Goal: Information Seeking & Learning: Learn about a topic

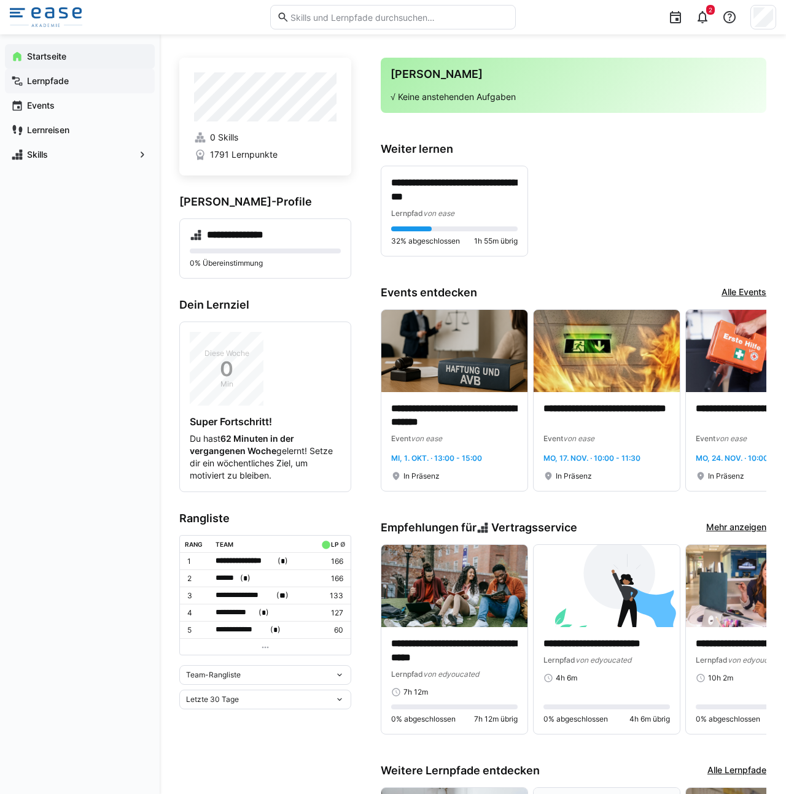
click at [0, 0] on app-navigation-label "Lernpfade" at bounding box center [0, 0] width 0 height 0
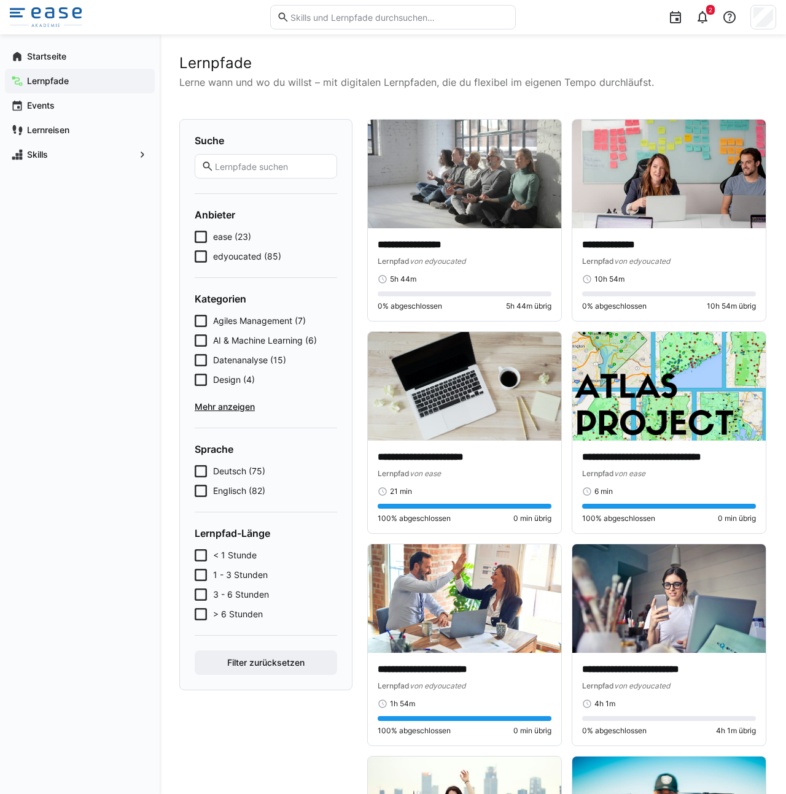
click at [209, 258] on eds-checkbox "edyoucated (85)" at bounding box center [266, 256] width 142 height 12
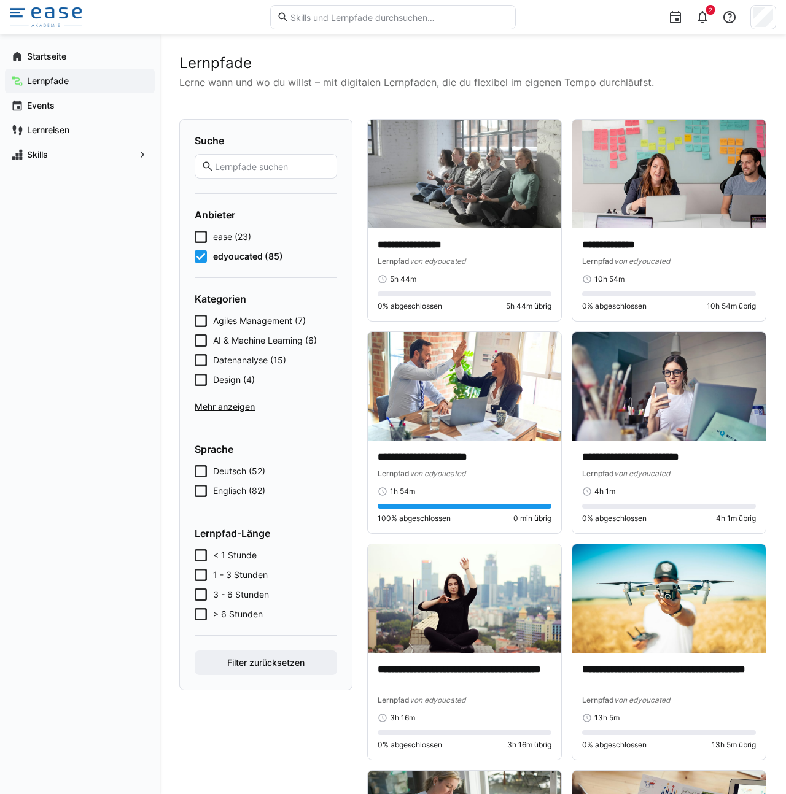
click at [23, 69] on div "Lernpfade" at bounding box center [80, 81] width 150 height 25
click at [52, 64] on div "Startseite" at bounding box center [80, 56] width 150 height 25
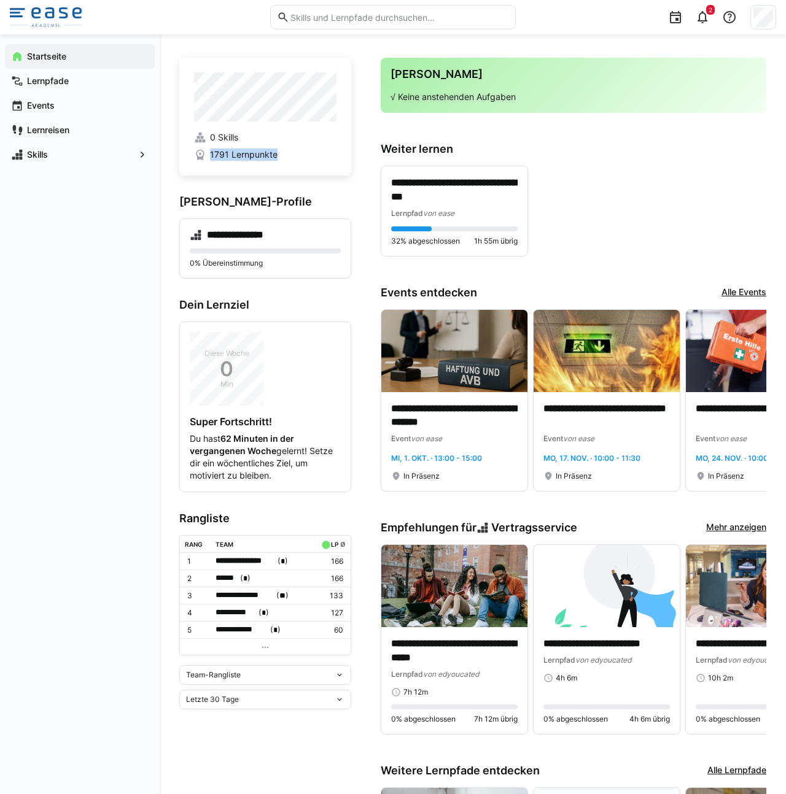
drag, startPoint x: 208, startPoint y: 159, endPoint x: 227, endPoint y: 161, distance: 19.1
click at [227, 161] on app-home-profile "0 Skills 1791 Lernpunkte" at bounding box center [265, 117] width 172 height 118
drag, startPoint x: 49, startPoint y: 83, endPoint x: 34, endPoint y: 75, distance: 16.8
click at [0, 0] on app-navigation-label "Lernpfade" at bounding box center [0, 0] width 0 height 0
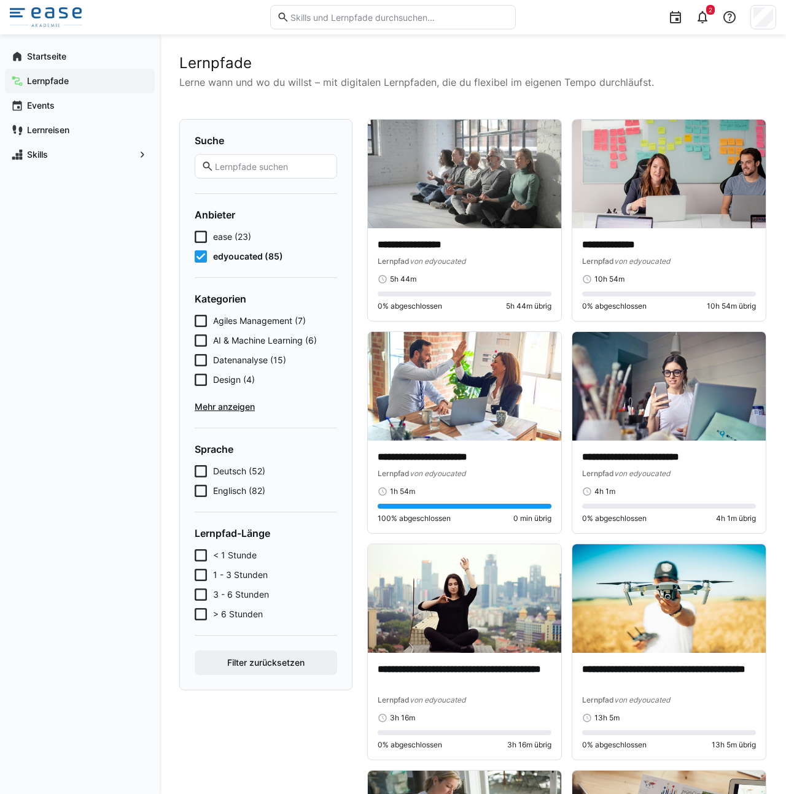
click at [203, 239] on icon at bounding box center [201, 237] width 12 height 12
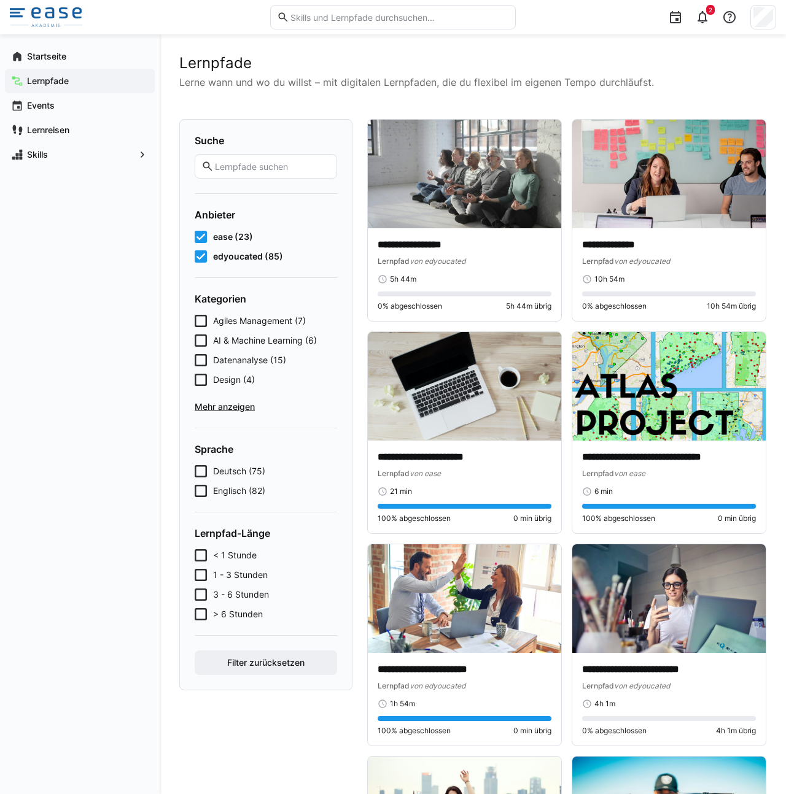
click at [214, 262] on span "edyoucated (85)" at bounding box center [248, 256] width 70 height 12
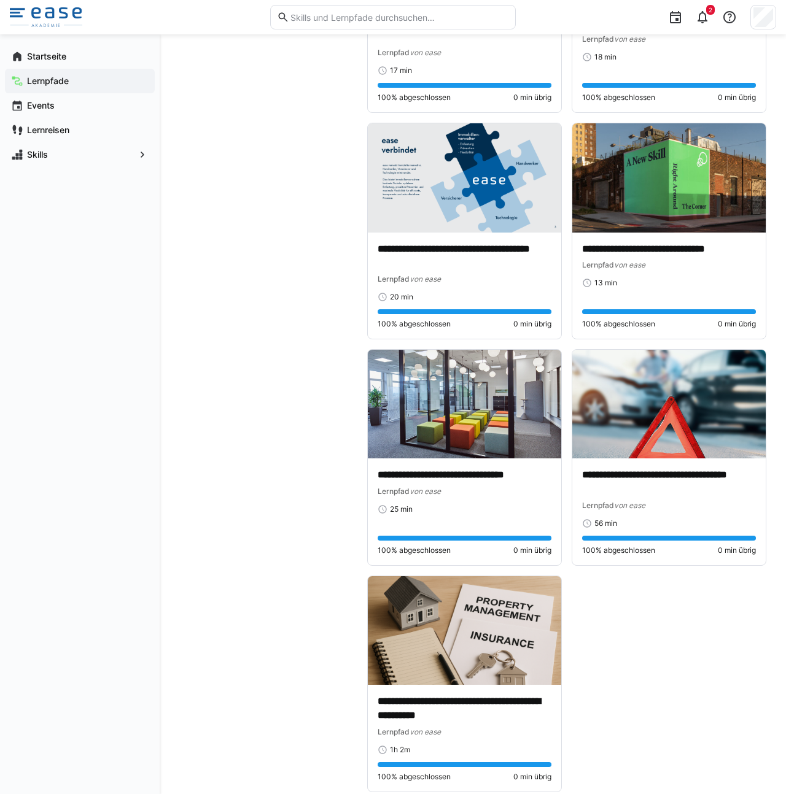
scroll to position [1982, 0]
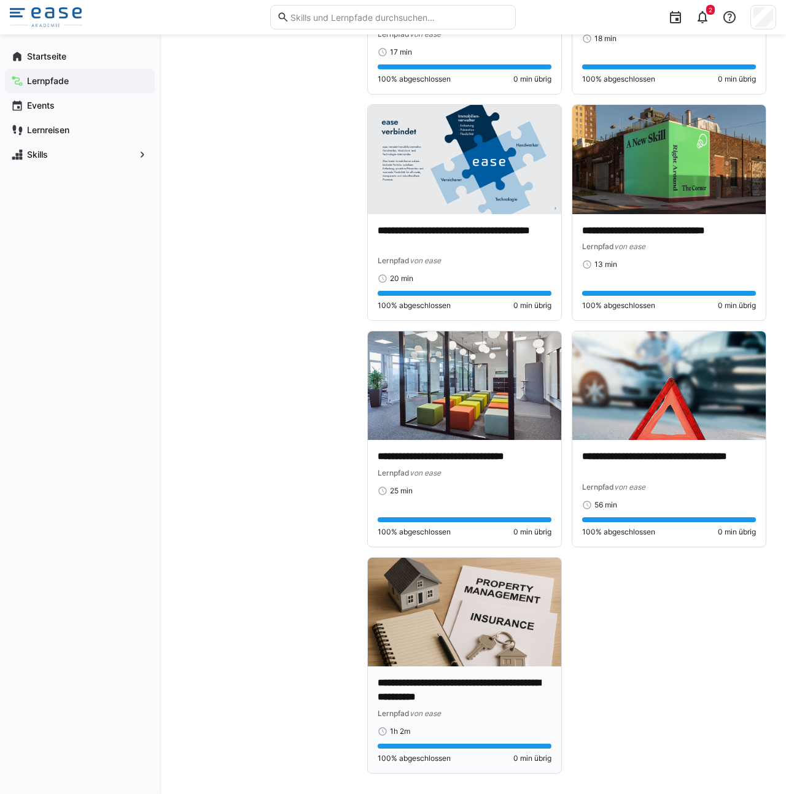
click at [432, 632] on img at bounding box center [464, 612] width 193 height 109
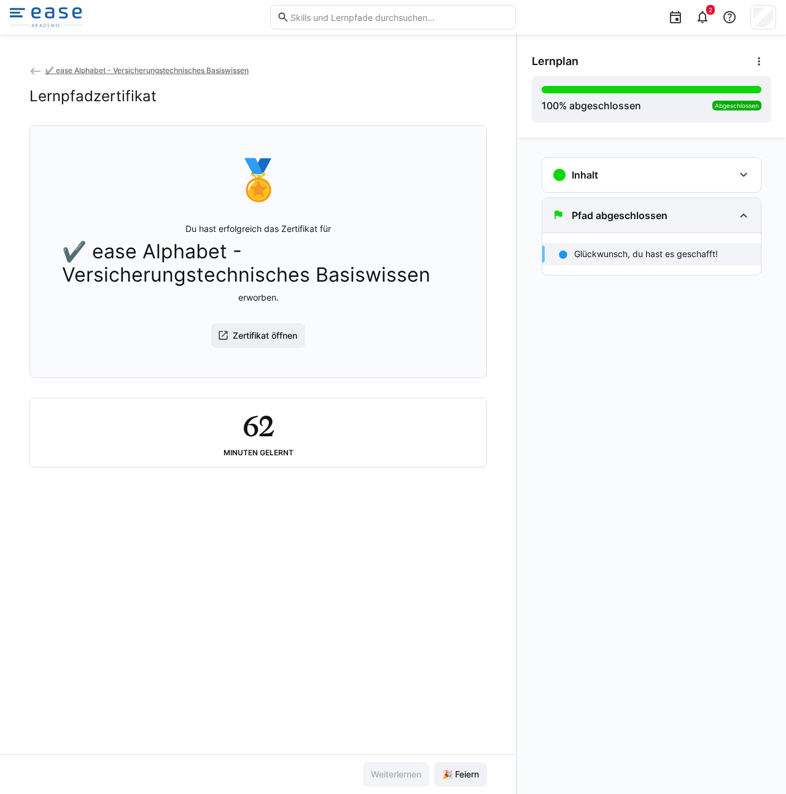
click at [686, 201] on div "Pfad abgeschlossen" at bounding box center [651, 215] width 219 height 34
click at [693, 219] on div "Pfad abgeschlossen" at bounding box center [643, 215] width 182 height 15
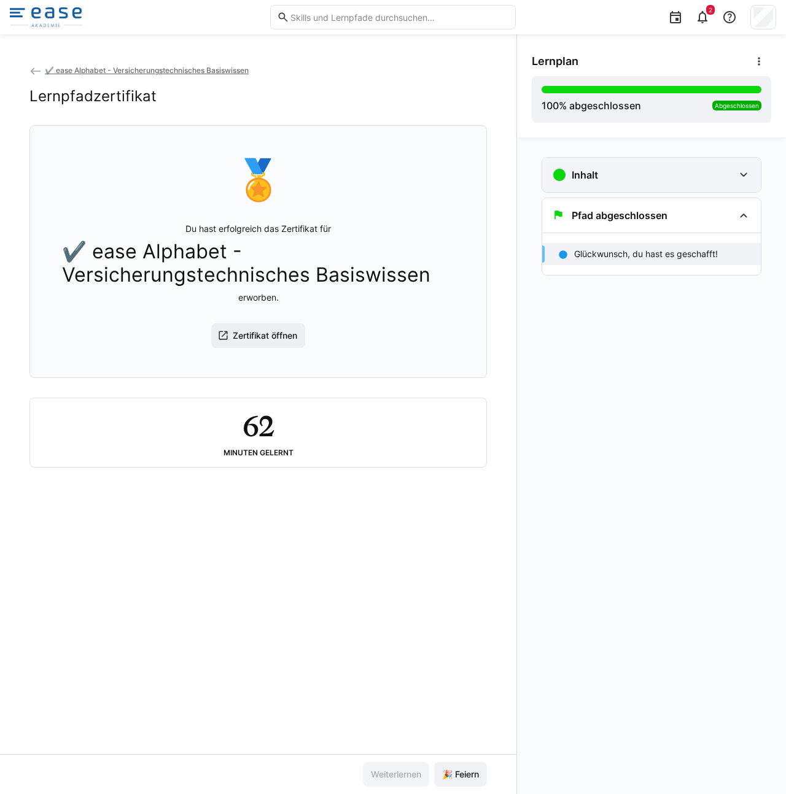
click at [730, 172] on div "Inhalt" at bounding box center [643, 175] width 182 height 15
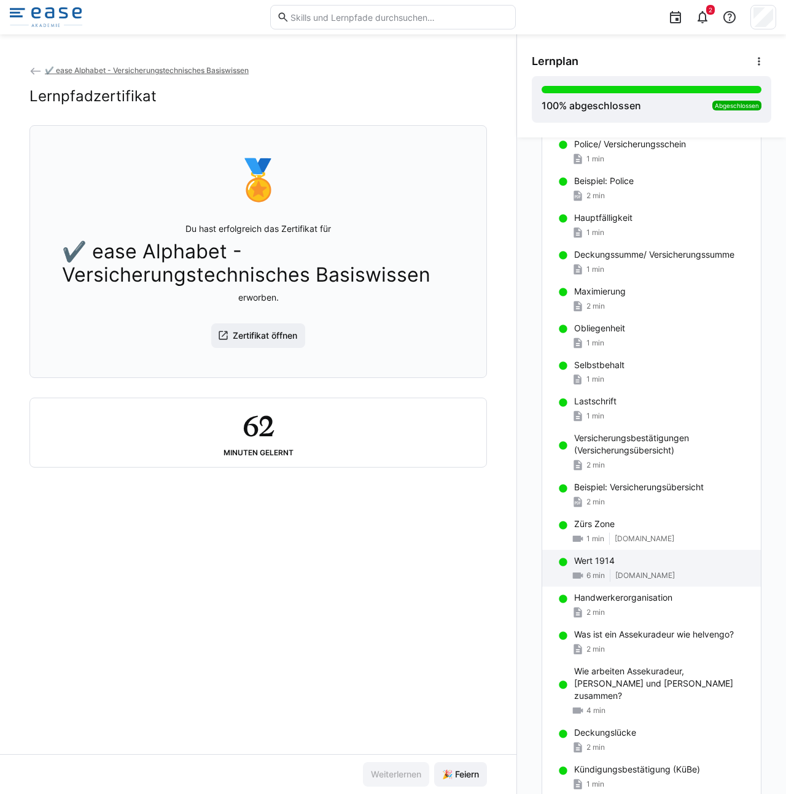
scroll to position [1219, 0]
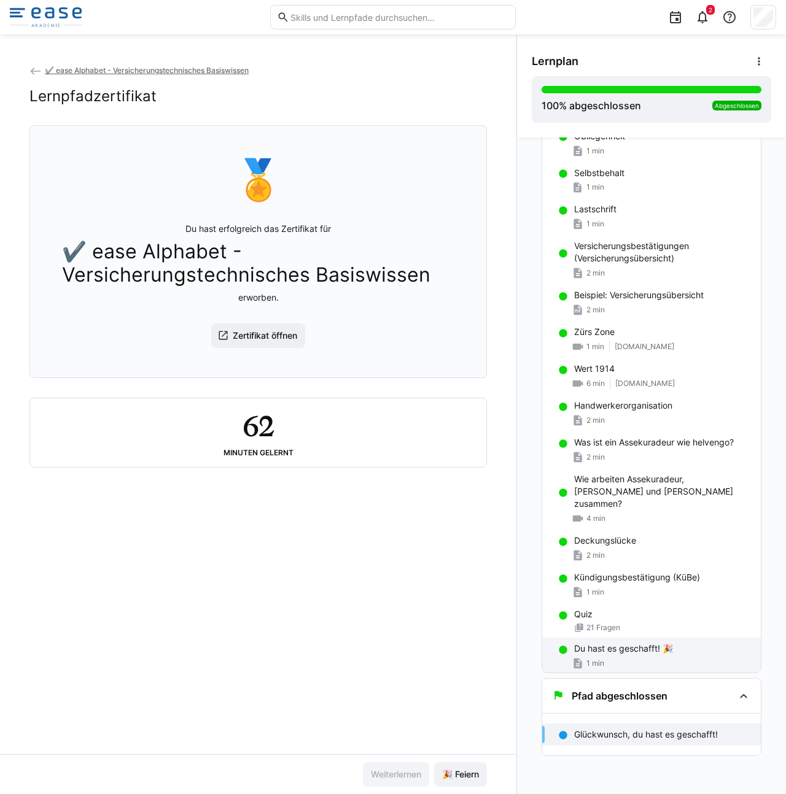
click at [613, 643] on p "Du hast es geschafft! 🎉" at bounding box center [623, 649] width 99 height 12
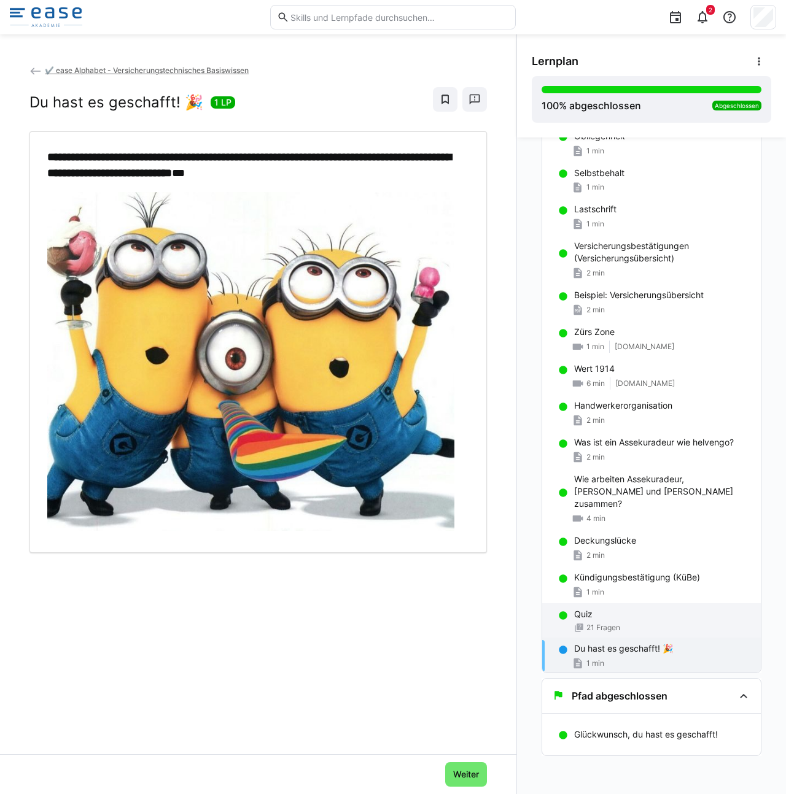
click at [607, 608] on div "Quiz" at bounding box center [662, 614] width 177 height 12
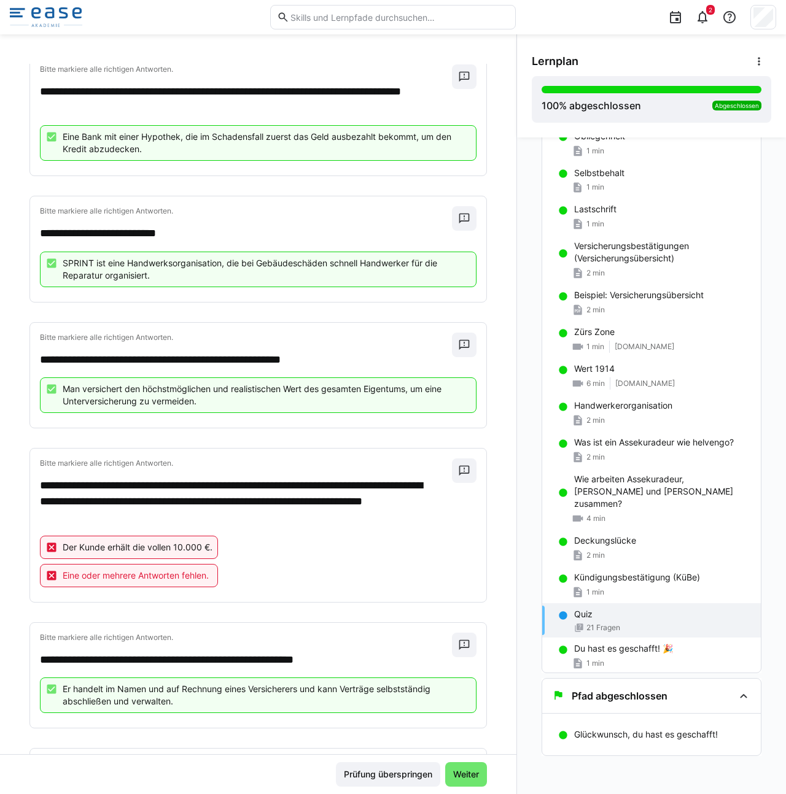
scroll to position [2063, 0]
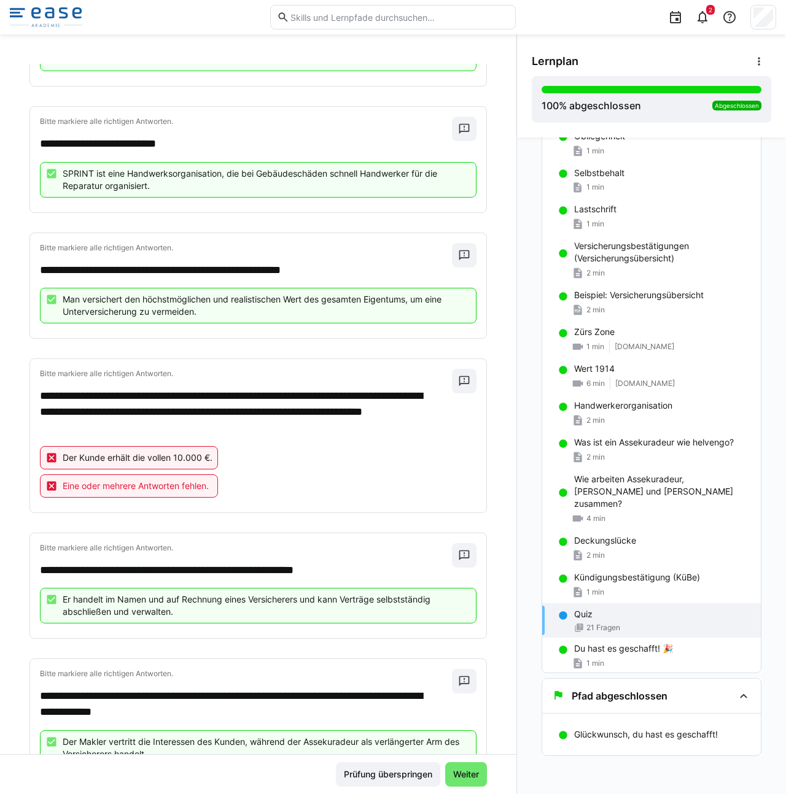
click at [215, 460] on div "Der Kunde erhält die vollen 10.000 €. Eine oder mehrere Antworten fehlen." at bounding box center [258, 474] width 436 height 56
drag, startPoint x: 148, startPoint y: 479, endPoint x: 201, endPoint y: 479, distance: 53.4
click at [150, 479] on div "Eine oder mehrere Antworten fehlen." at bounding box center [129, 486] width 178 height 23
click at [452, 389] on span at bounding box center [464, 381] width 25 height 25
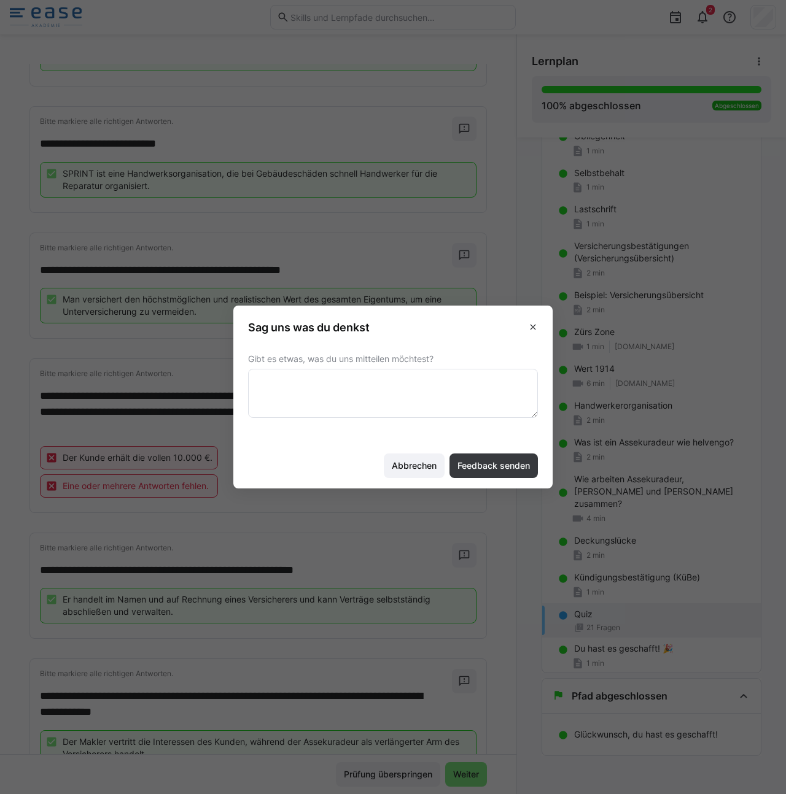
click at [438, 384] on textarea at bounding box center [393, 393] width 290 height 49
type textarea "I"
click at [531, 322] on span at bounding box center [533, 327] width 20 height 20
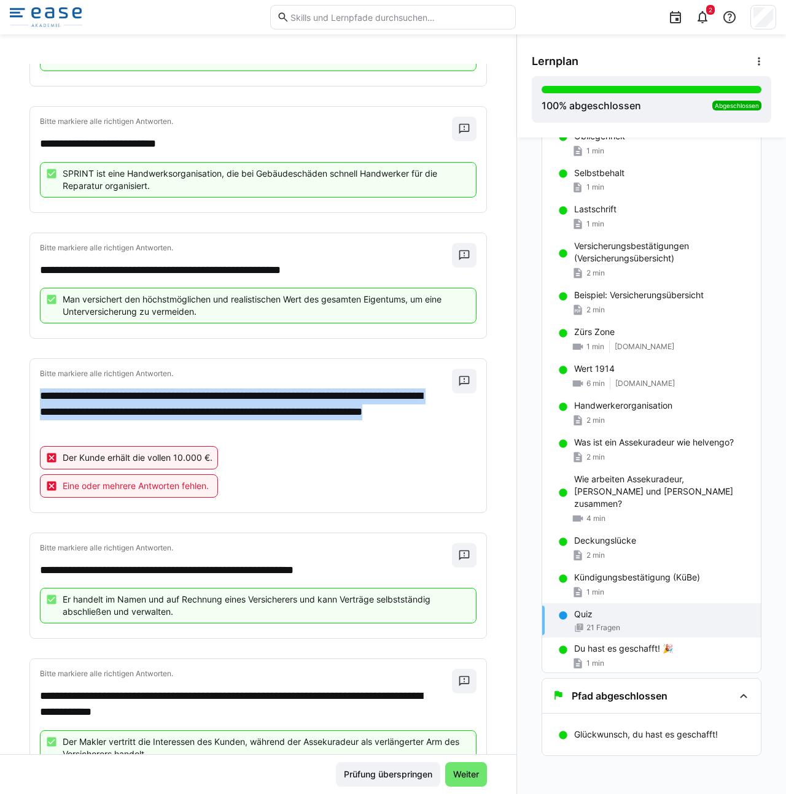
drag, startPoint x: 40, startPoint y: 397, endPoint x: 177, endPoint y: 427, distance: 140.2
click at [177, 427] on p "**********" at bounding box center [240, 412] width 400 height 47
copy p "**********"
